Goal: Task Accomplishment & Management: Complete application form

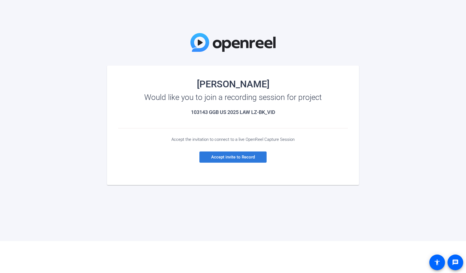
click at [225, 156] on span "Accept invite to Record" at bounding box center [233, 157] width 44 height 5
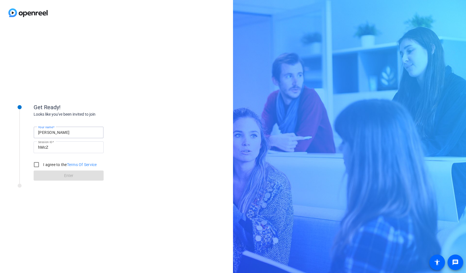
click at [44, 132] on input "[PERSON_NAME]" at bounding box center [68, 132] width 61 height 7
type input "[PERSON_NAME]"
click at [36, 162] on input "I agree to the Terms Of Service" at bounding box center [36, 164] width 11 height 11
checkbox input "true"
click at [55, 172] on span at bounding box center [69, 175] width 70 height 13
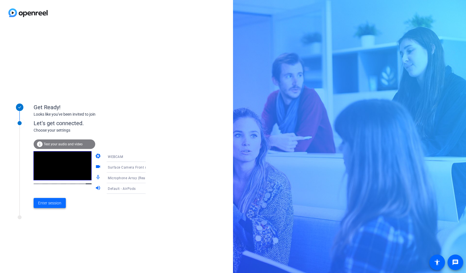
click at [53, 205] on span "Enter session" at bounding box center [49, 203] width 23 height 6
